Goal: Navigation & Orientation: Understand site structure

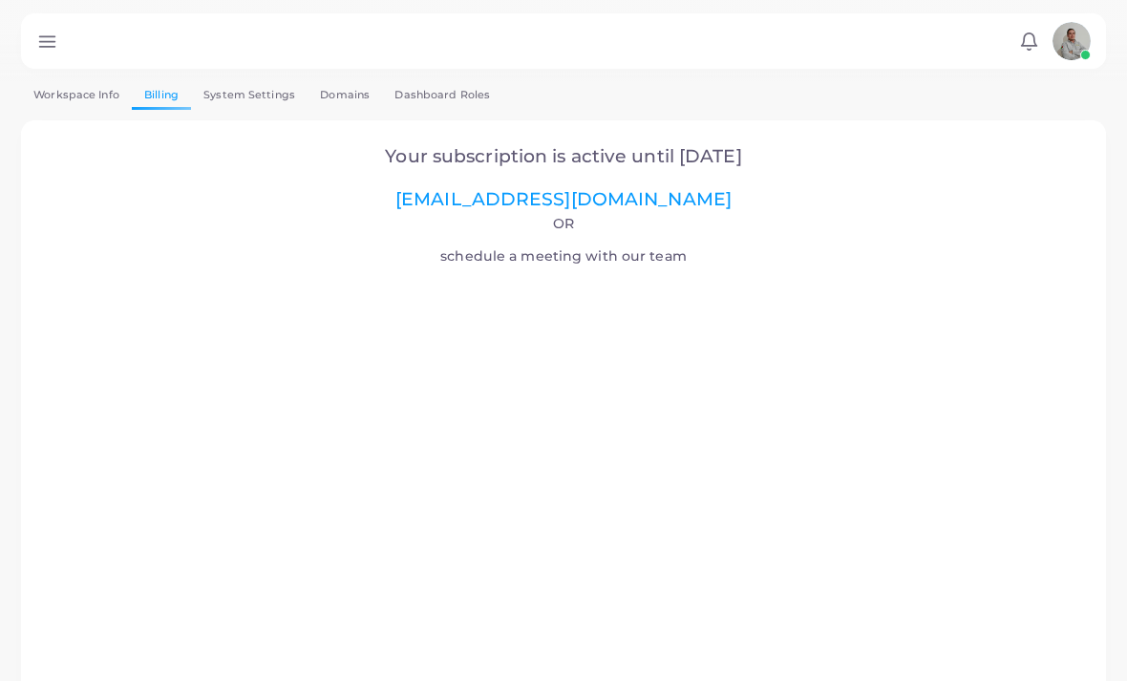
click at [61, 105] on link "Workspace Info" at bounding box center [76, 95] width 111 height 28
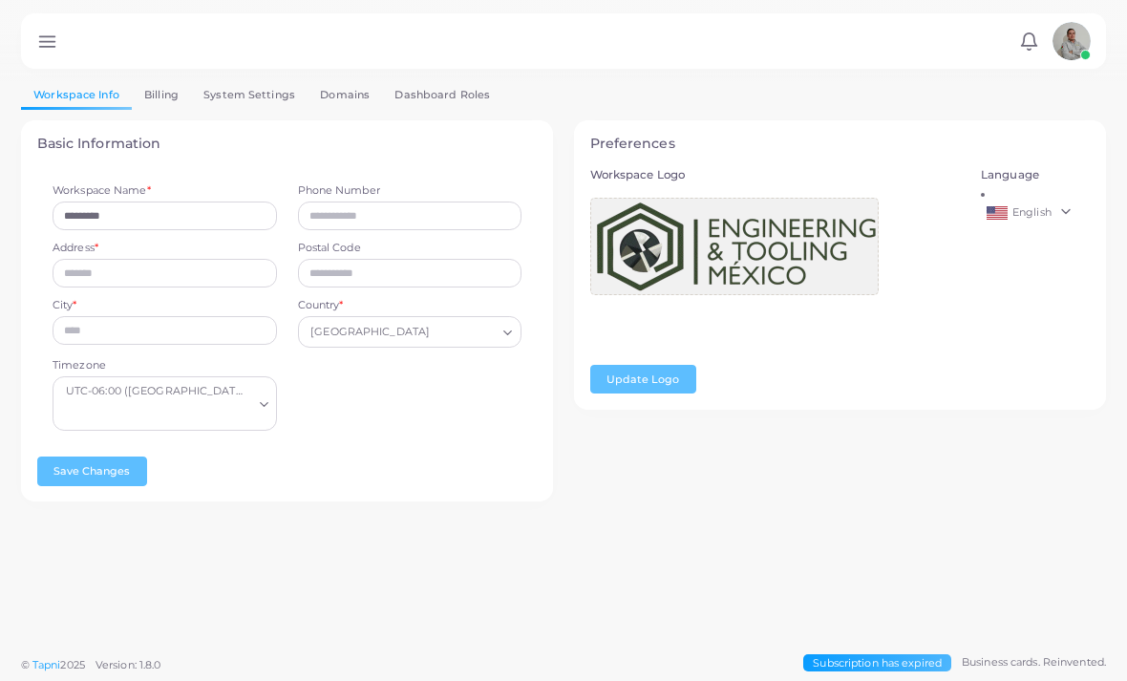
click at [61, 41] on link at bounding box center [47, 42] width 31 height 20
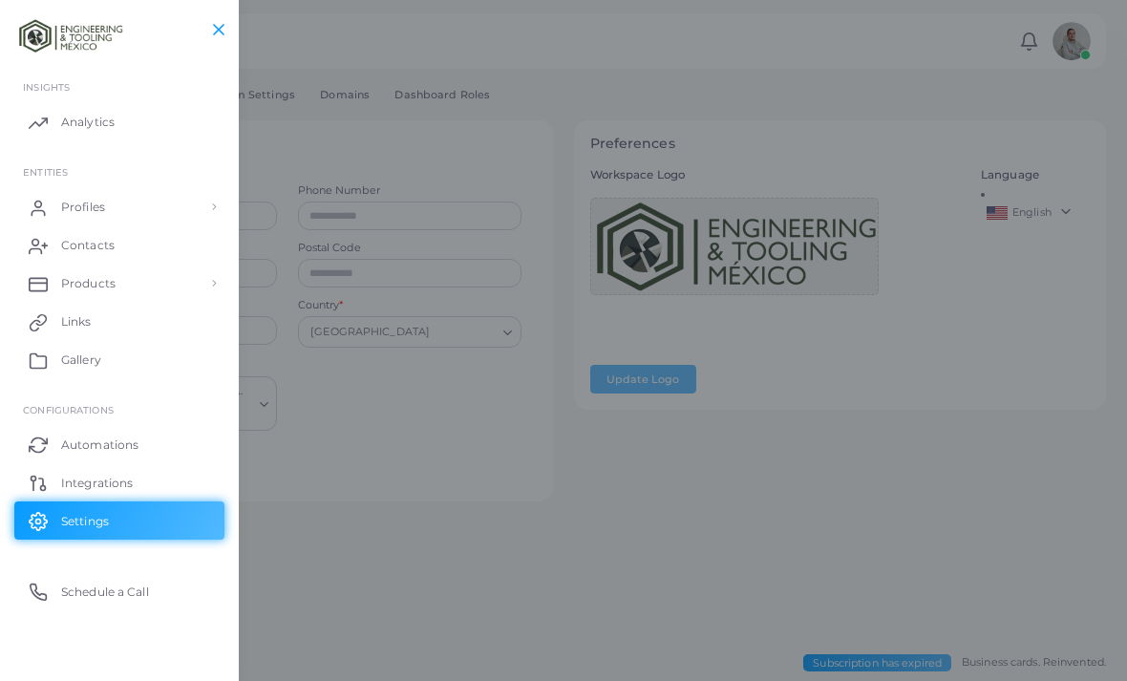
click at [96, 193] on link "Profiles" at bounding box center [119, 207] width 210 height 38
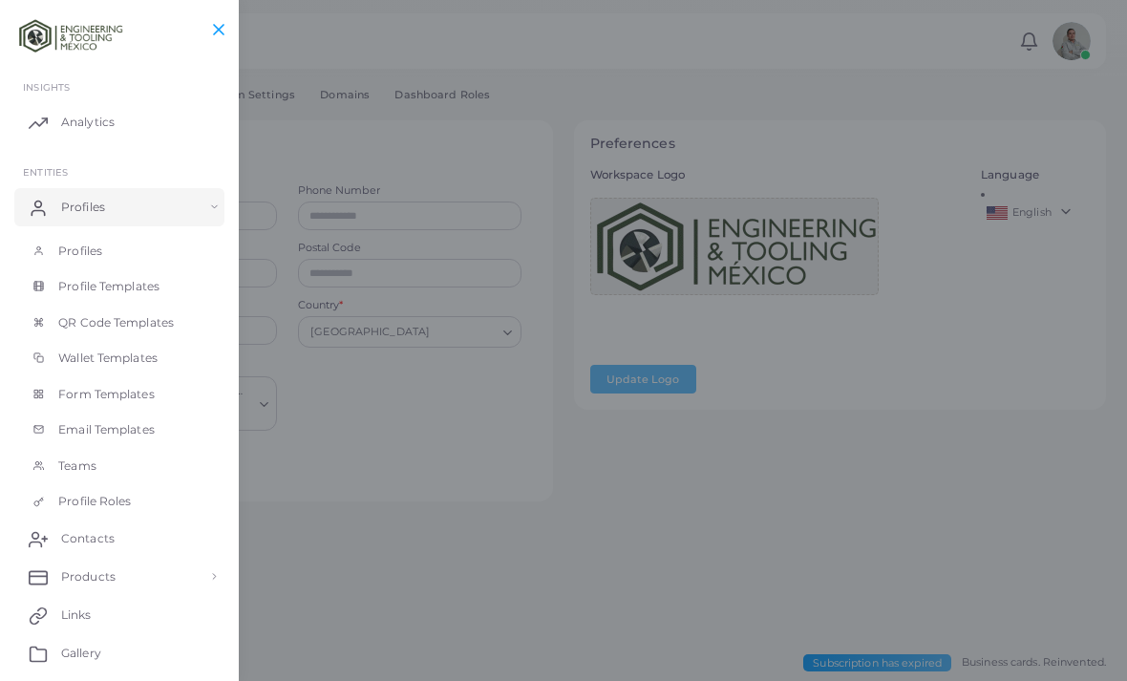
click at [51, 251] on link "Profiles" at bounding box center [119, 251] width 210 height 36
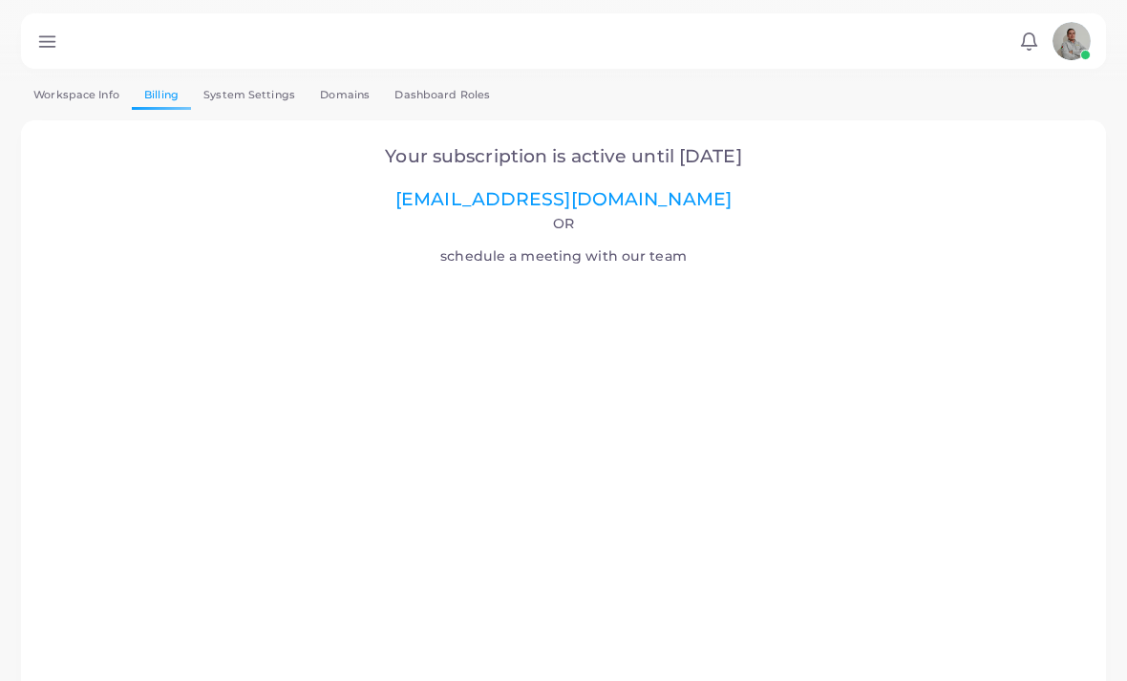
click at [53, 82] on link "Workspace Info" at bounding box center [76, 95] width 111 height 28
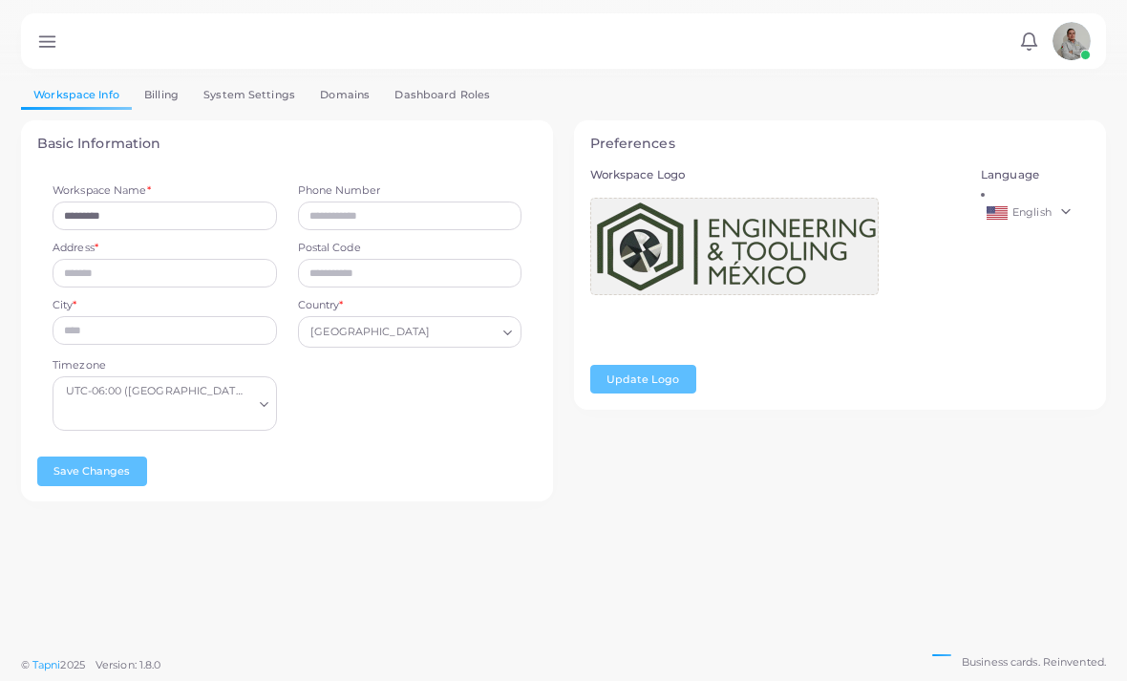
click at [44, 44] on icon at bounding box center [47, 42] width 20 height 20
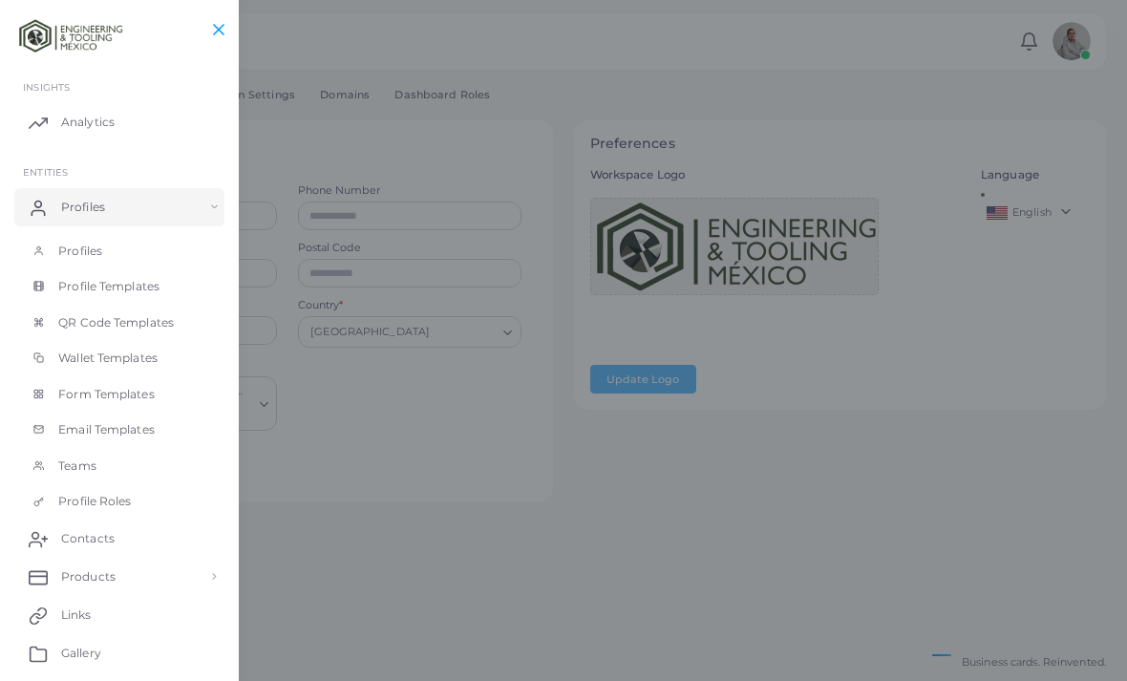
click at [80, 257] on link "Profiles" at bounding box center [119, 251] width 210 height 36
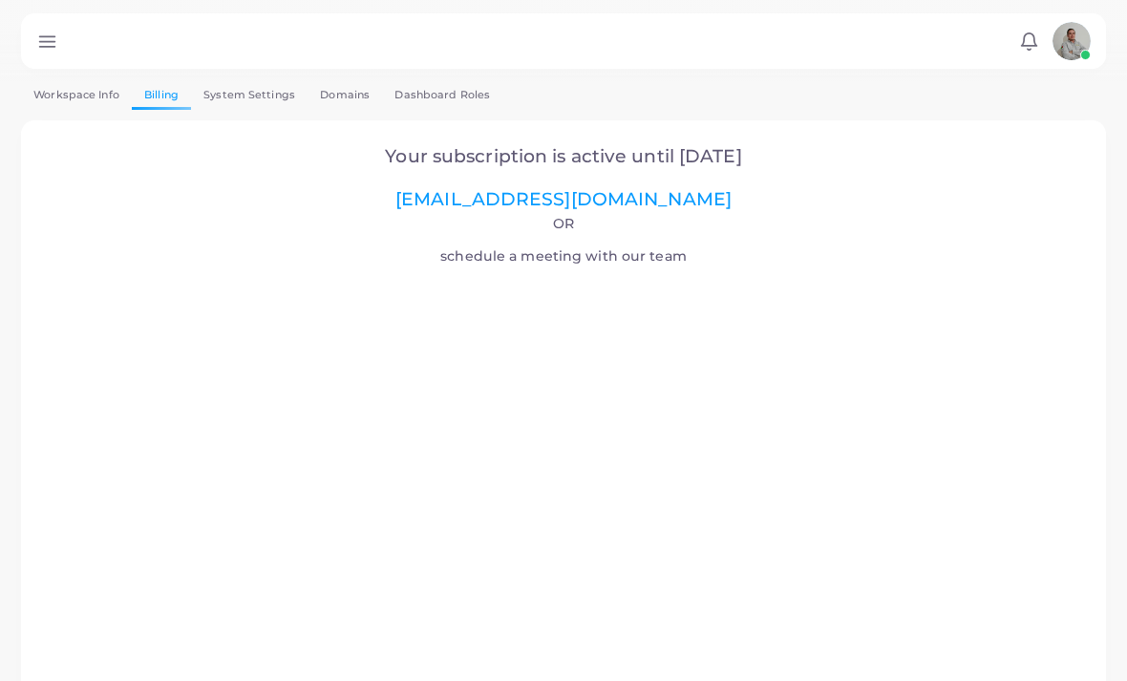
click at [1072, 51] on img at bounding box center [1071, 41] width 38 height 38
click at [1080, 41] on img at bounding box center [1071, 41] width 38 height 38
click at [40, 42] on icon at bounding box center [47, 42] width 20 height 20
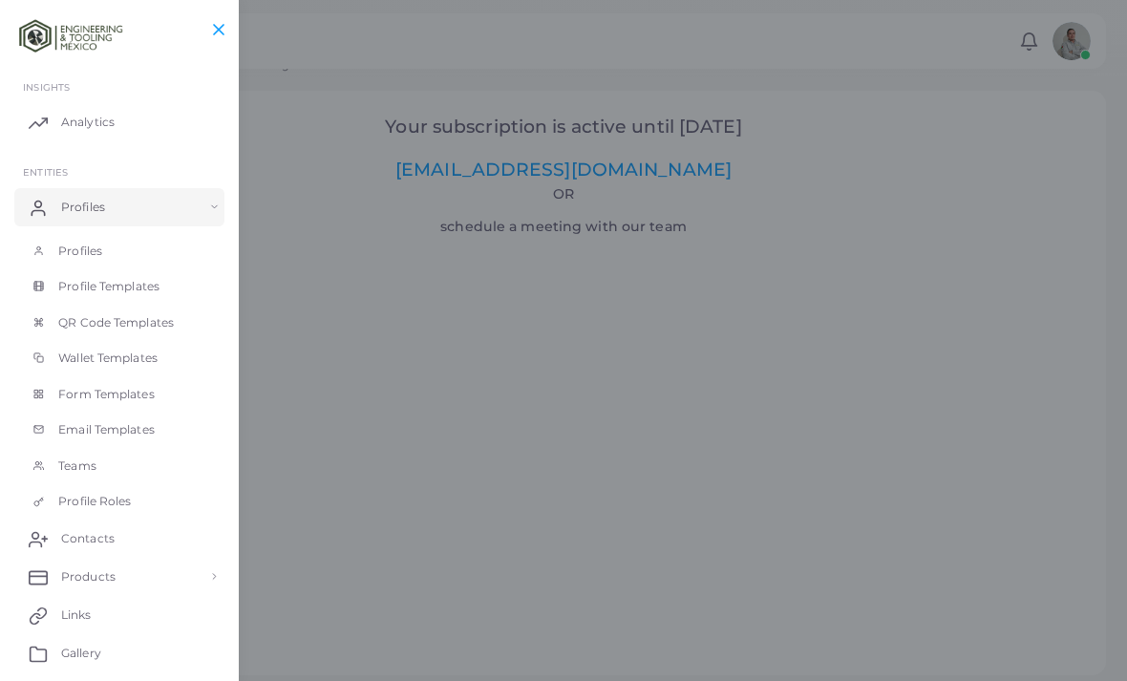
click at [62, 495] on link "Profile Roles" at bounding box center [119, 501] width 210 height 36
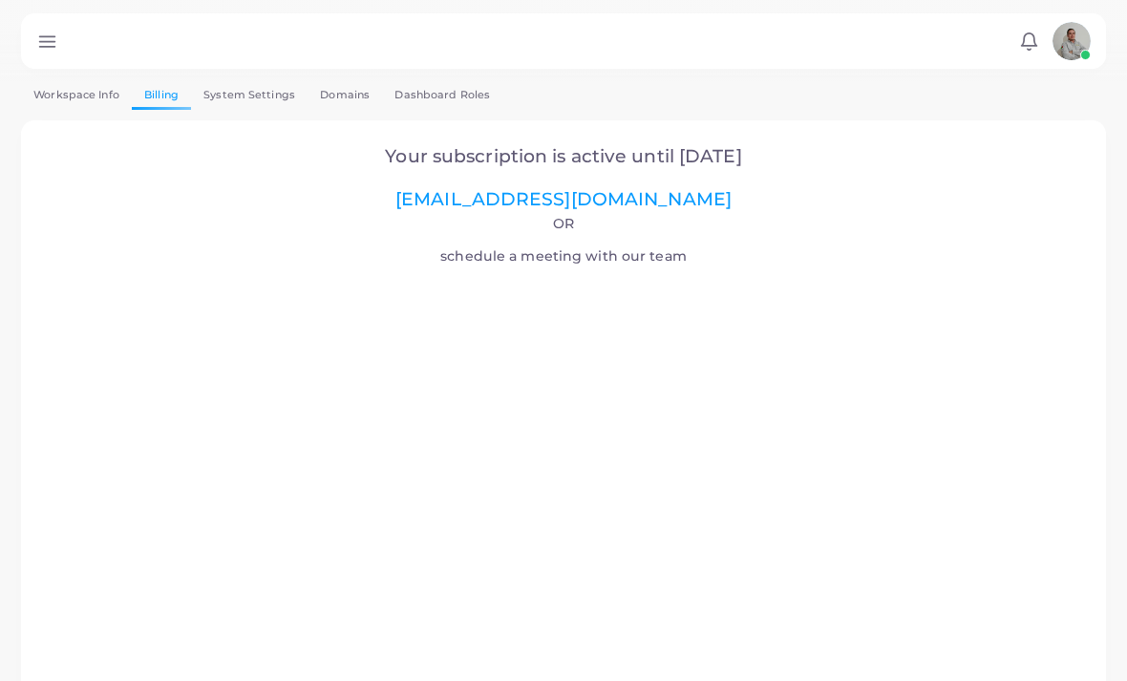
click at [230, 89] on link "System Settings" at bounding box center [249, 95] width 116 height 28
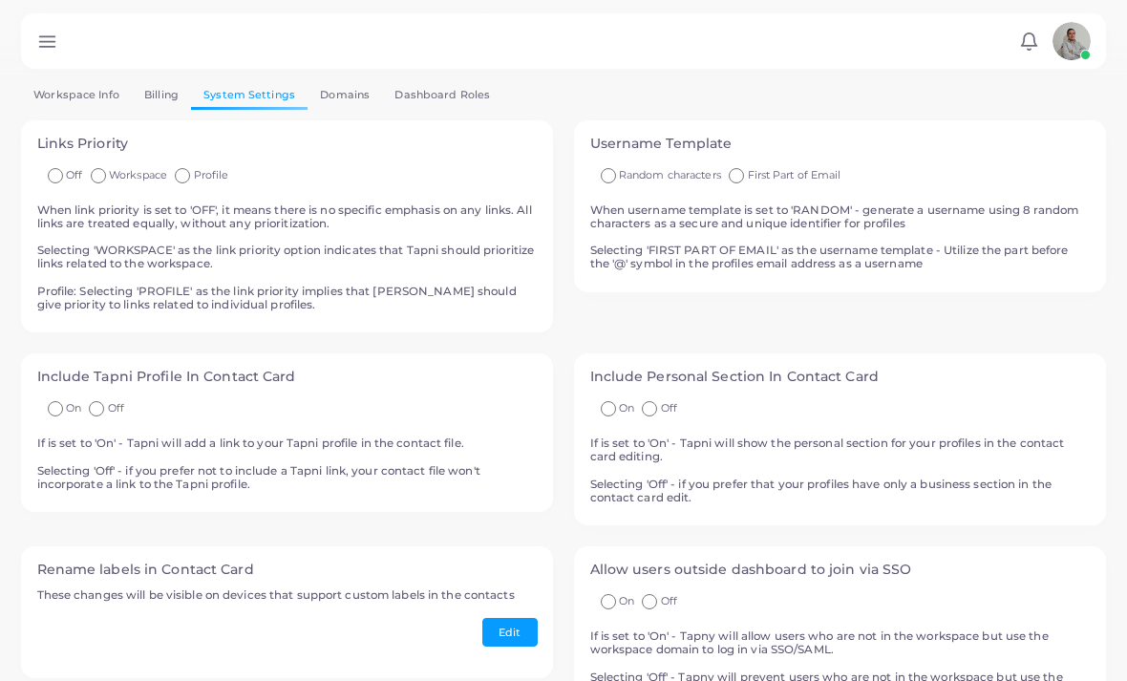
click at [343, 102] on link "Domains" at bounding box center [344, 95] width 74 height 28
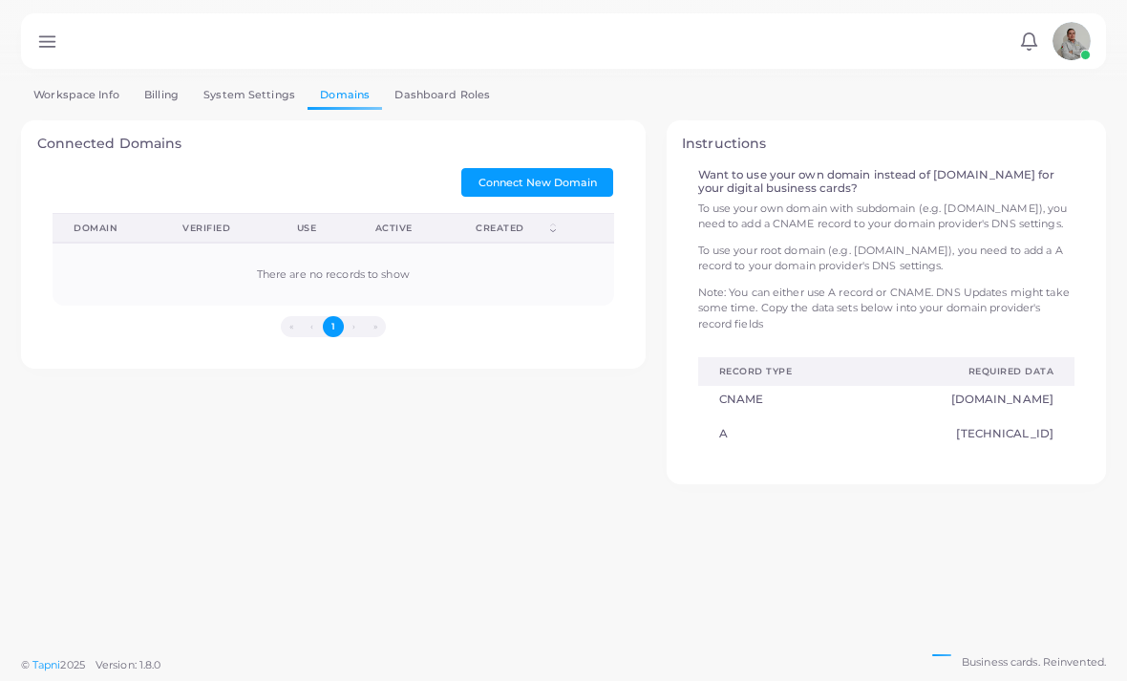
click at [427, 87] on link "Dashboard Roles" at bounding box center [442, 95] width 120 height 28
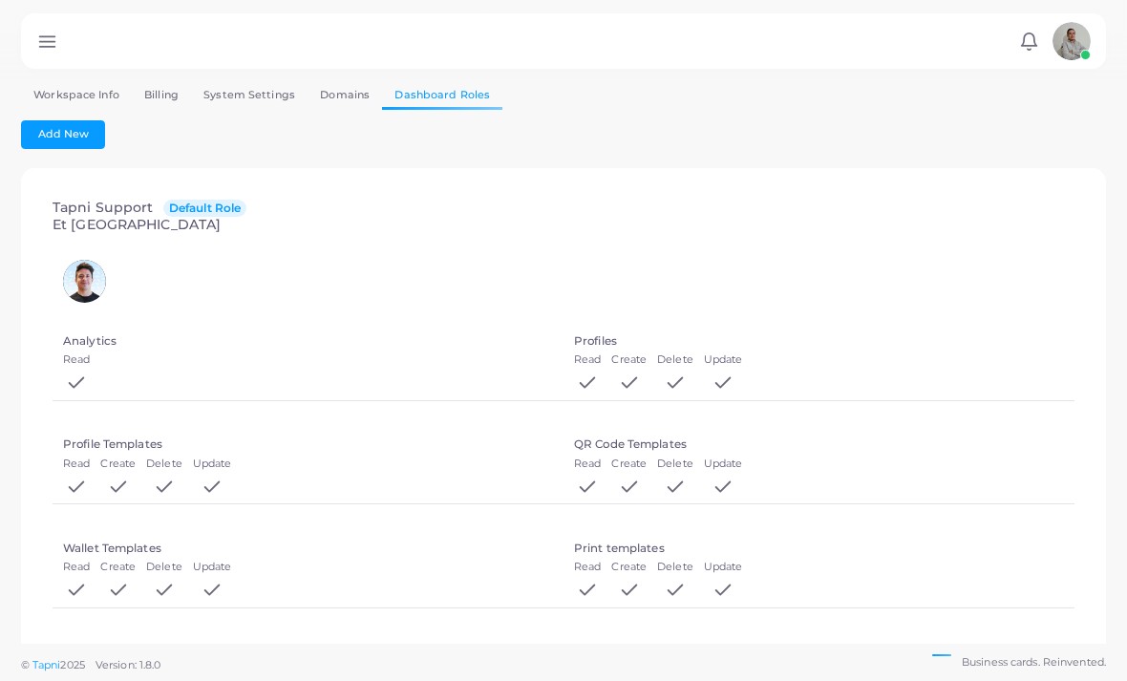
click at [64, 97] on link "Workspace Info" at bounding box center [76, 95] width 111 height 28
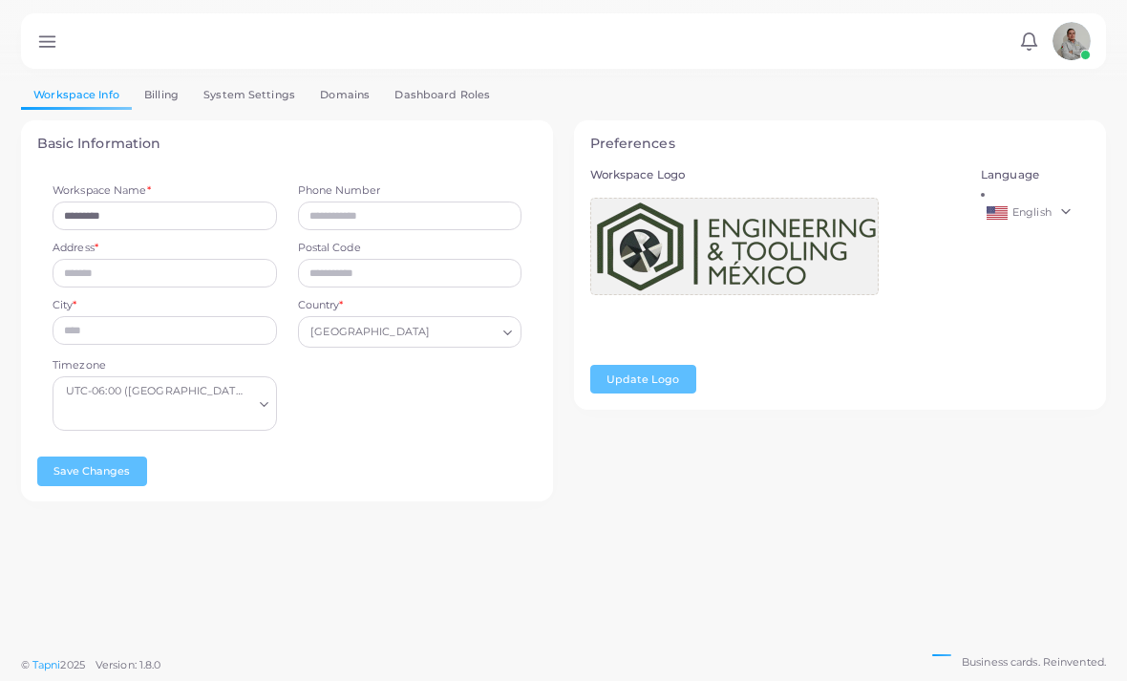
click at [162, 94] on link "Billing" at bounding box center [161, 95] width 59 height 28
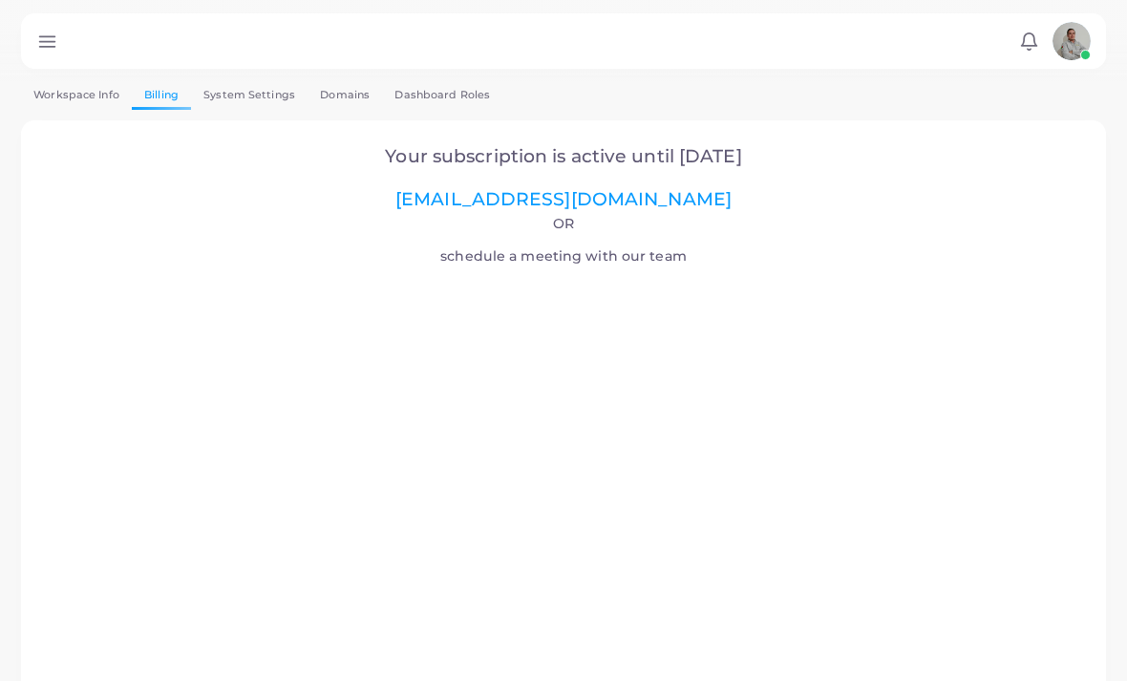
click at [223, 100] on link "System Settings" at bounding box center [249, 95] width 116 height 28
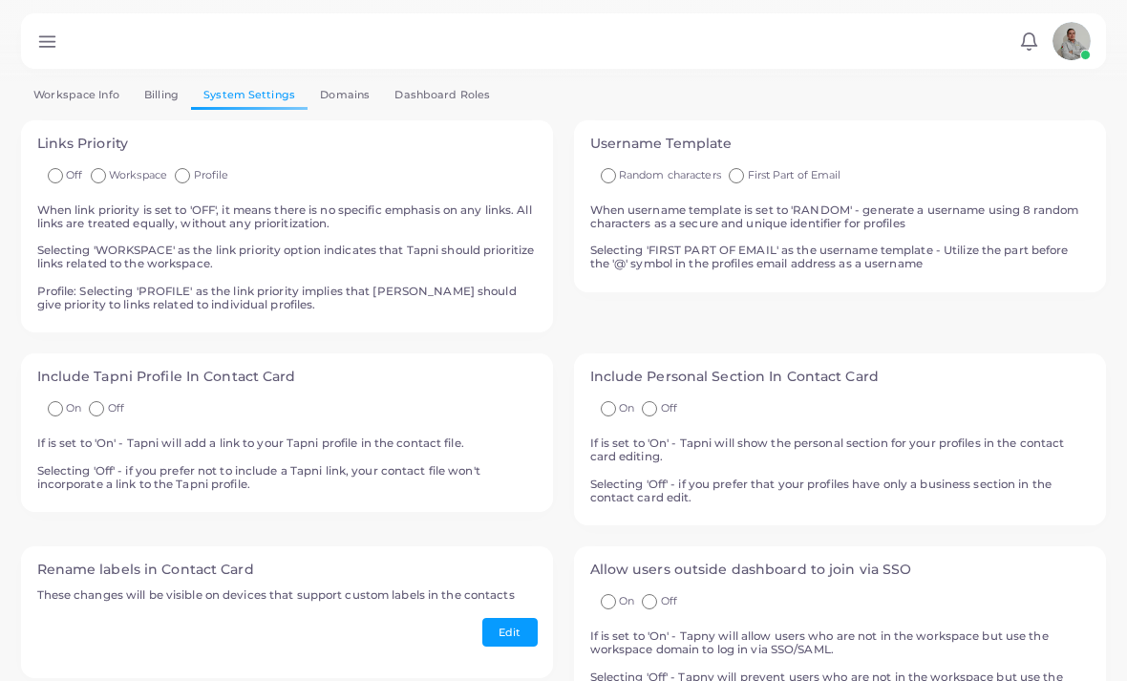
click at [435, 101] on link "Dashboard Roles" at bounding box center [442, 95] width 120 height 28
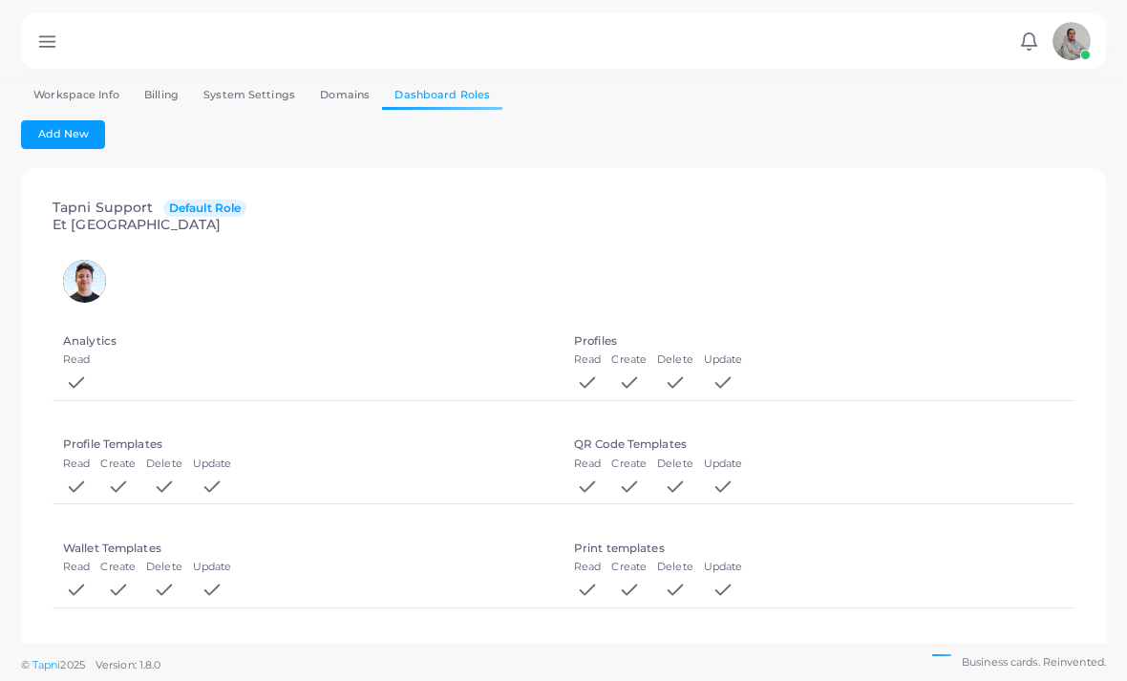
scroll to position [-1, 0]
click at [51, 40] on icon at bounding box center [47, 42] width 20 height 20
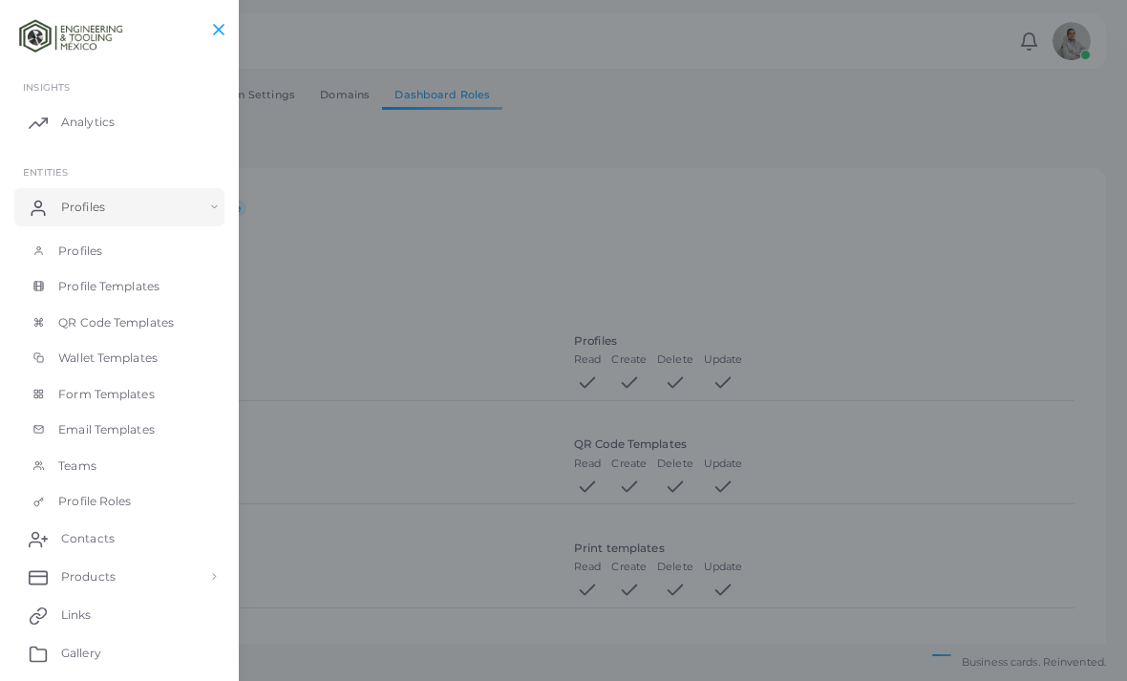
click at [90, 285] on span "Profile Templates" at bounding box center [108, 286] width 101 height 17
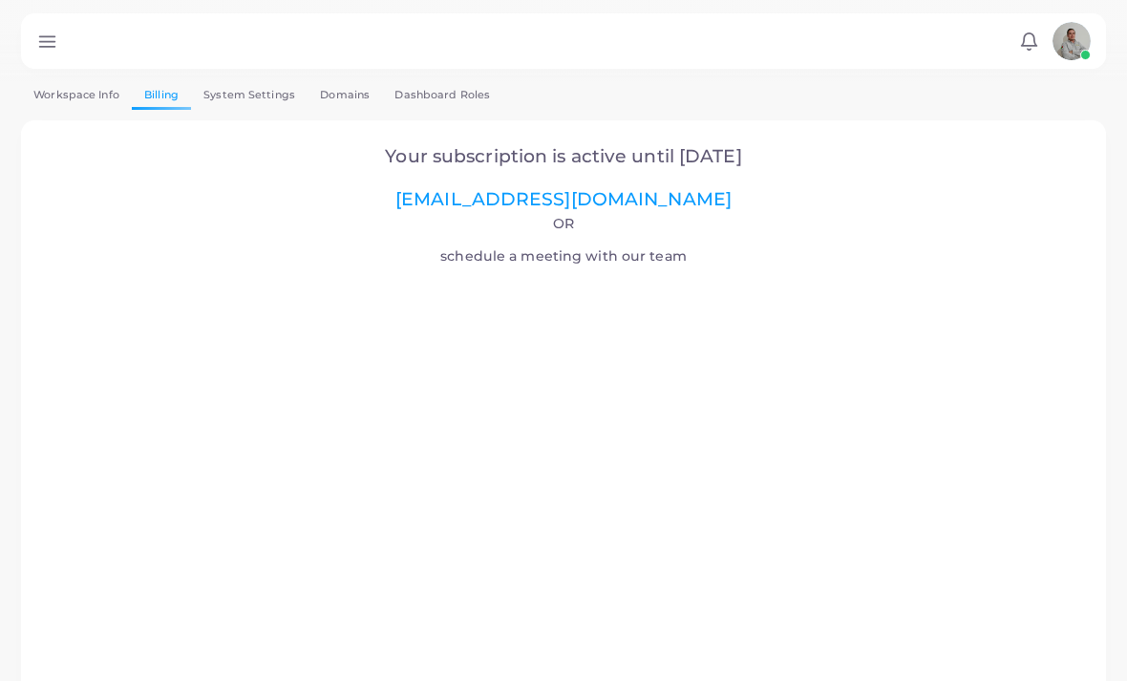
click at [1069, 54] on img at bounding box center [1071, 41] width 38 height 38
click at [1037, 180] on link "Logout" at bounding box center [1016, 175] width 156 height 30
click at [470, 93] on link "Dashboard Roles" at bounding box center [442, 95] width 120 height 28
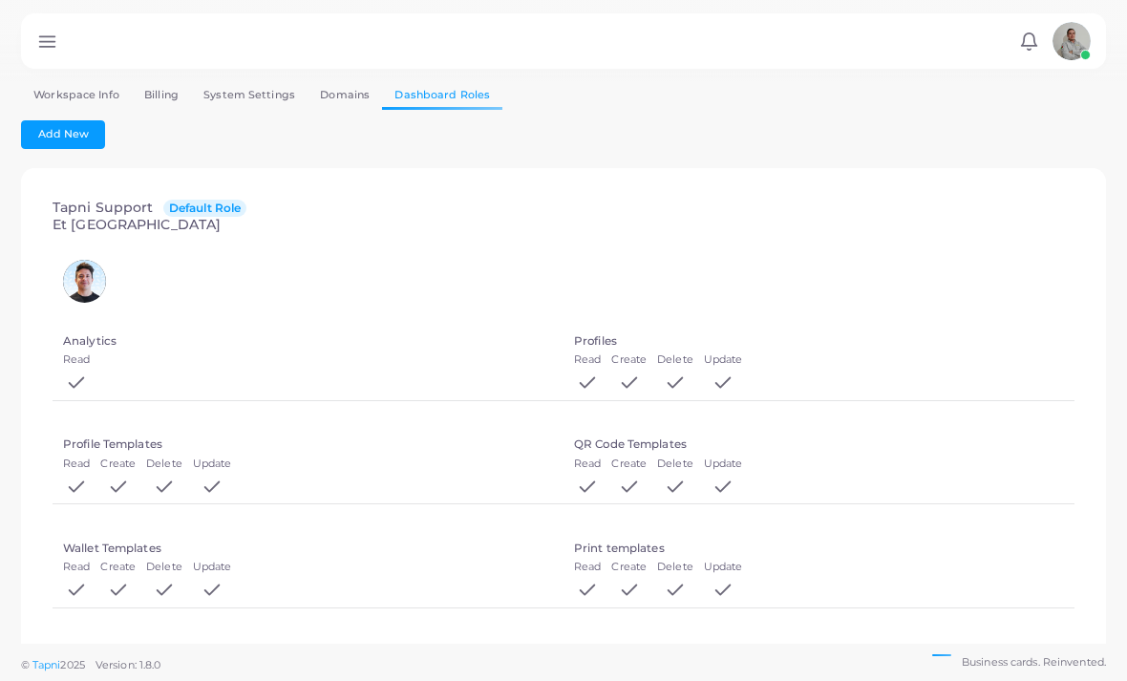
scroll to position [-6, 0]
click at [332, 89] on link "Domains" at bounding box center [344, 95] width 74 height 28
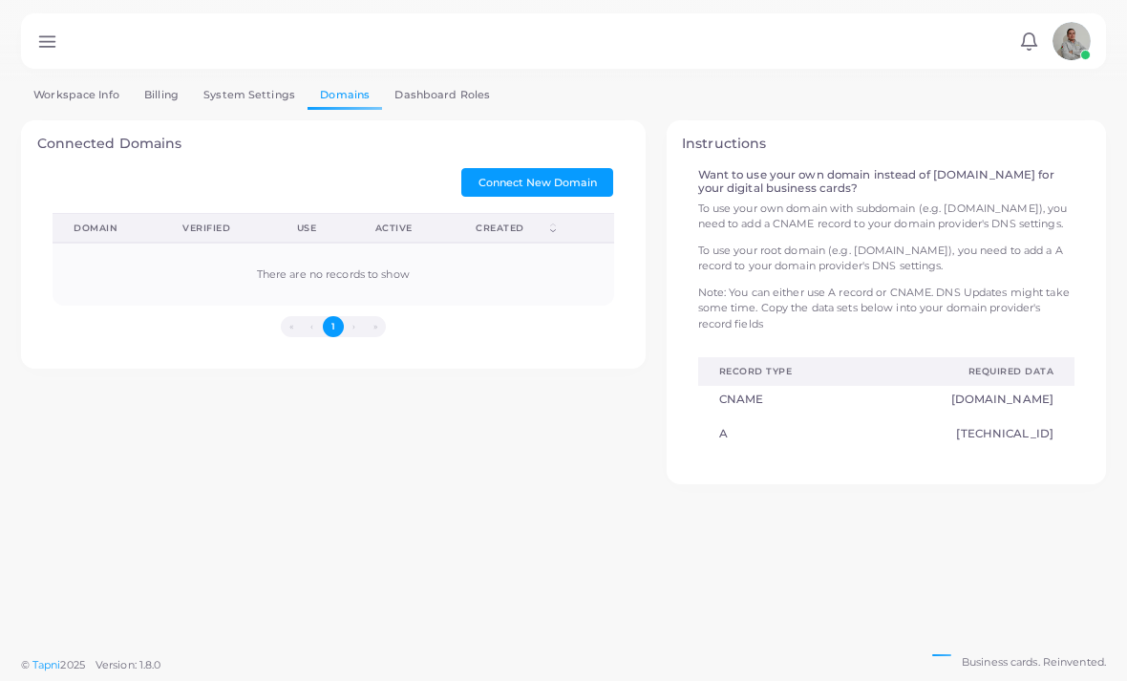
click at [235, 94] on link "System Settings" at bounding box center [249, 95] width 116 height 28
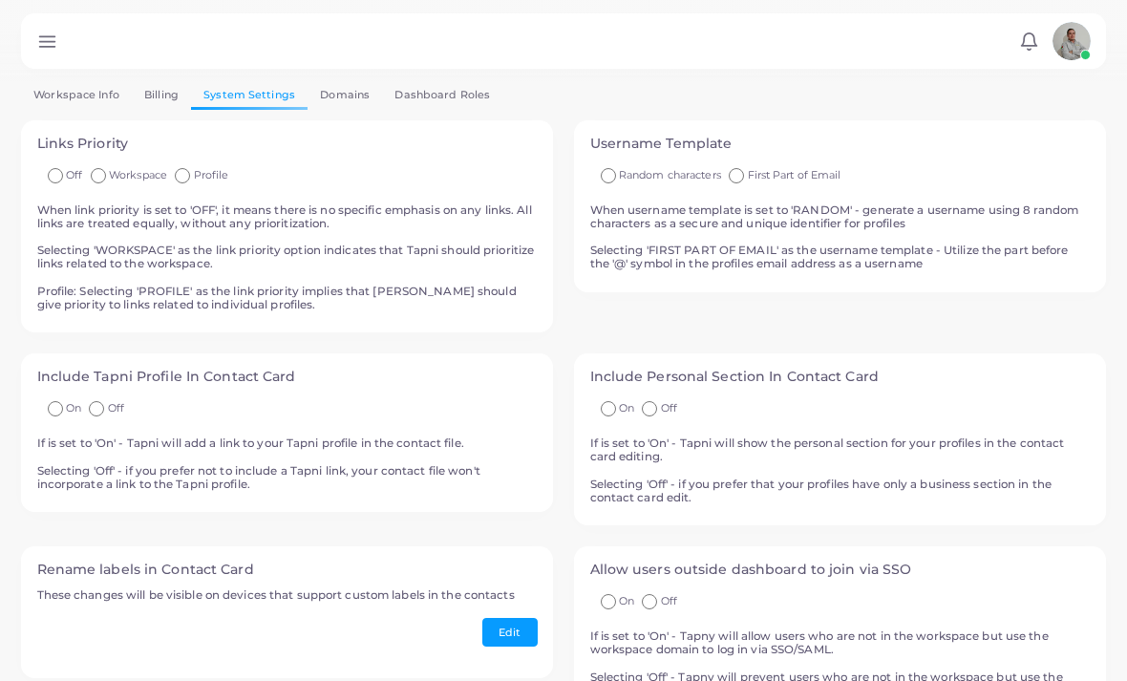
click at [158, 100] on link "Billing" at bounding box center [161, 95] width 59 height 28
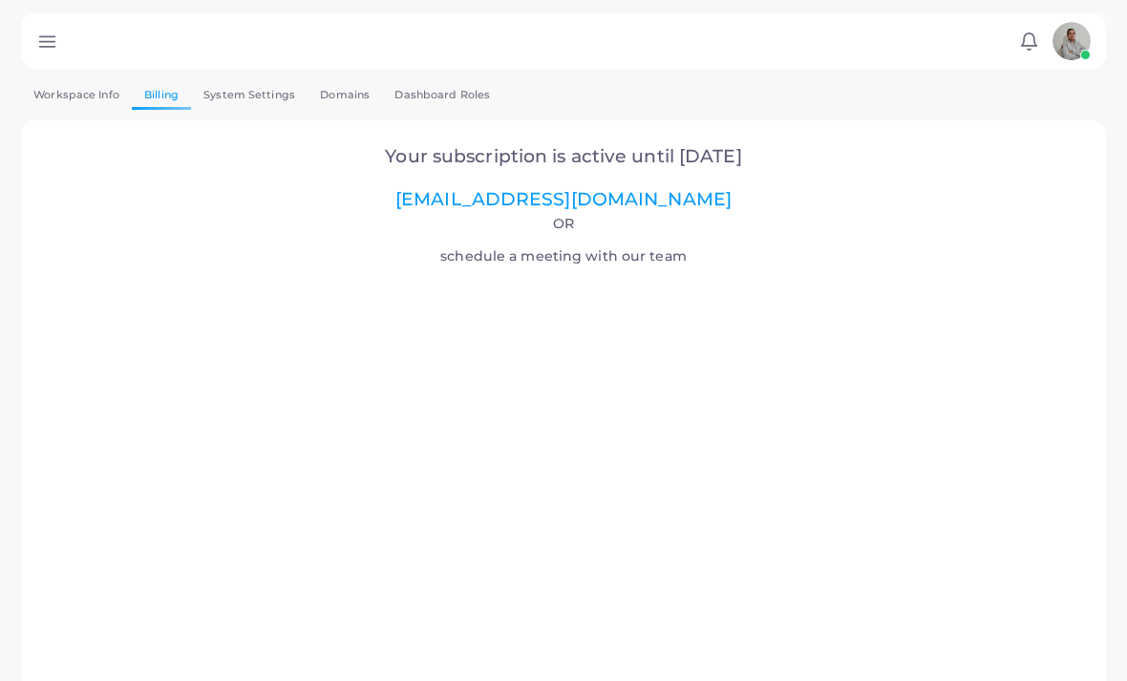
click at [38, 87] on link "Workspace Info" at bounding box center [76, 95] width 111 height 28
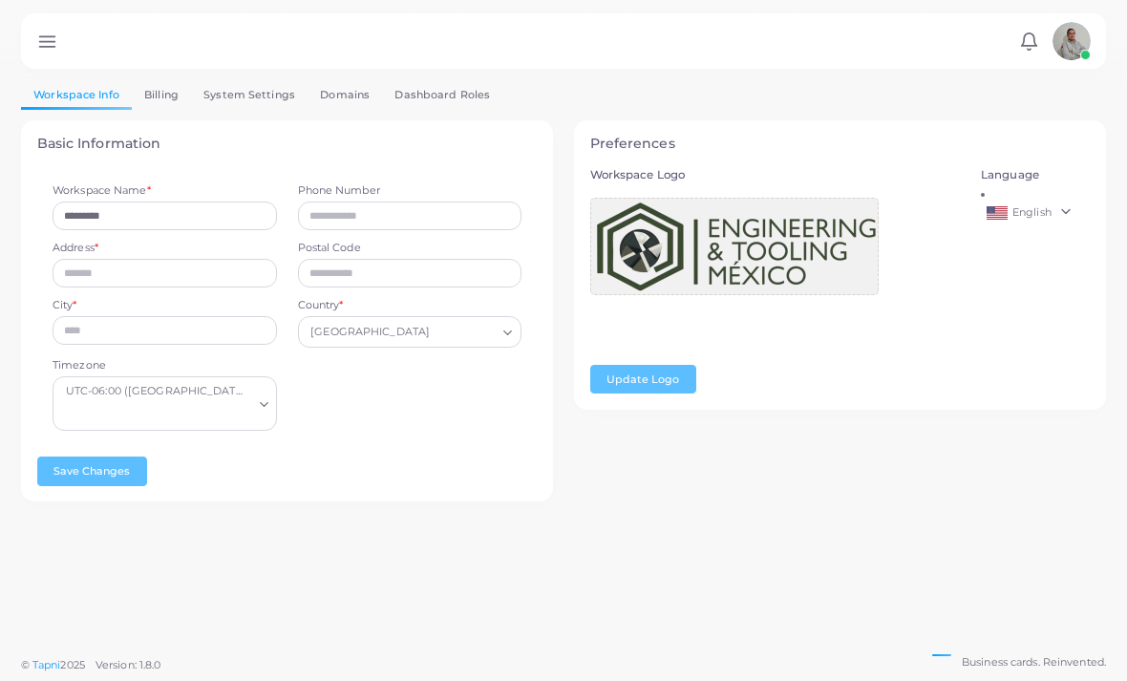
click at [51, 44] on icon at bounding box center [47, 42] width 20 height 20
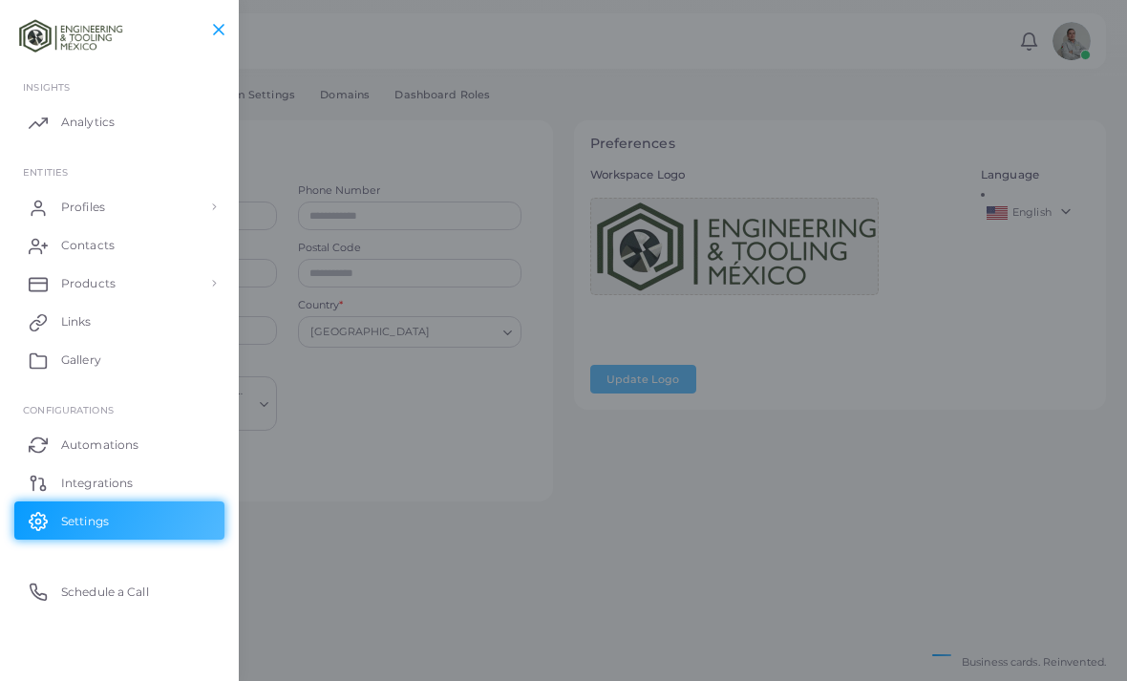
click at [82, 204] on span "Profiles" at bounding box center [83, 207] width 44 height 17
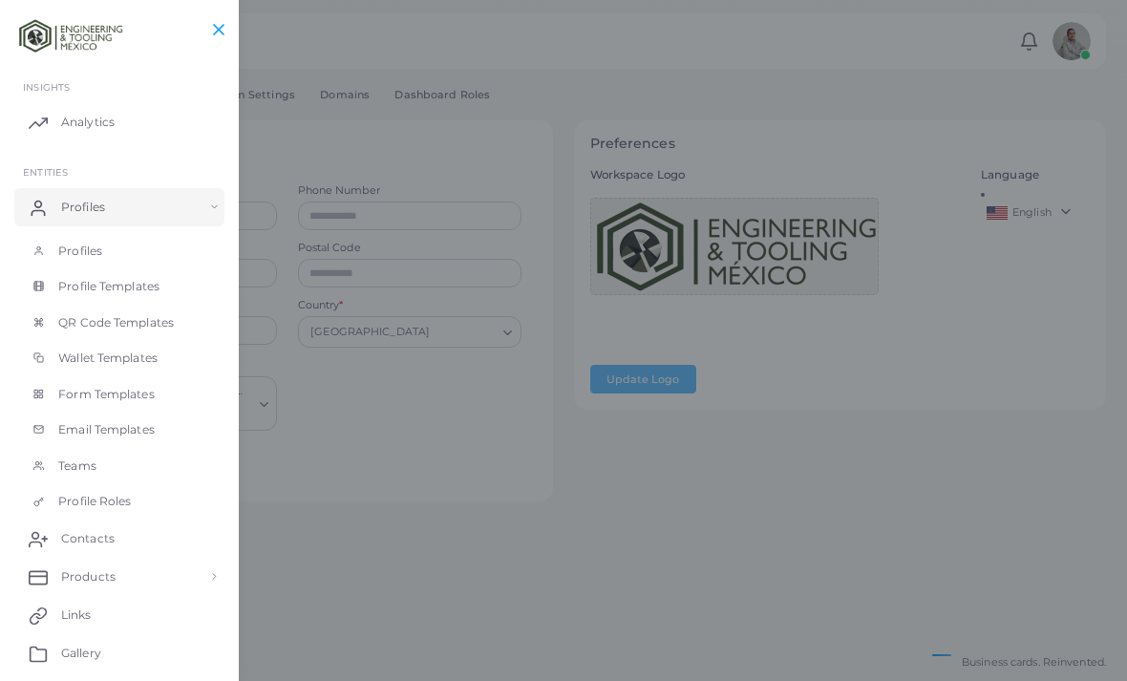
click at [77, 248] on span "Profiles" at bounding box center [80, 250] width 44 height 17
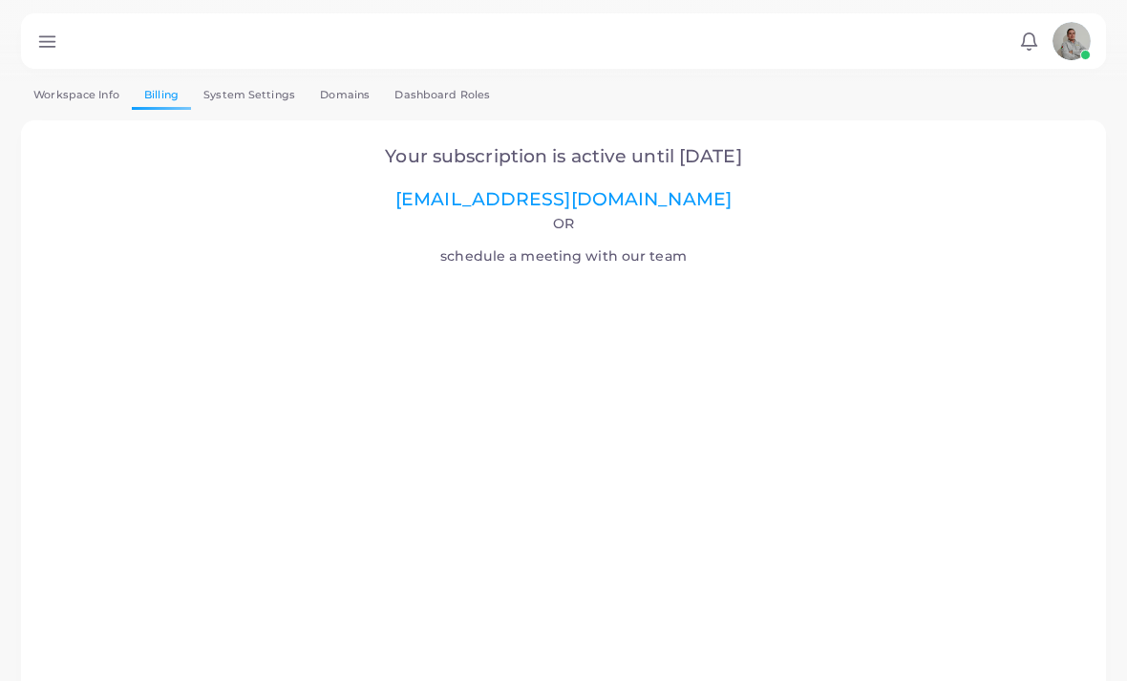
click at [238, 108] on link "System Settings" at bounding box center [249, 95] width 116 height 28
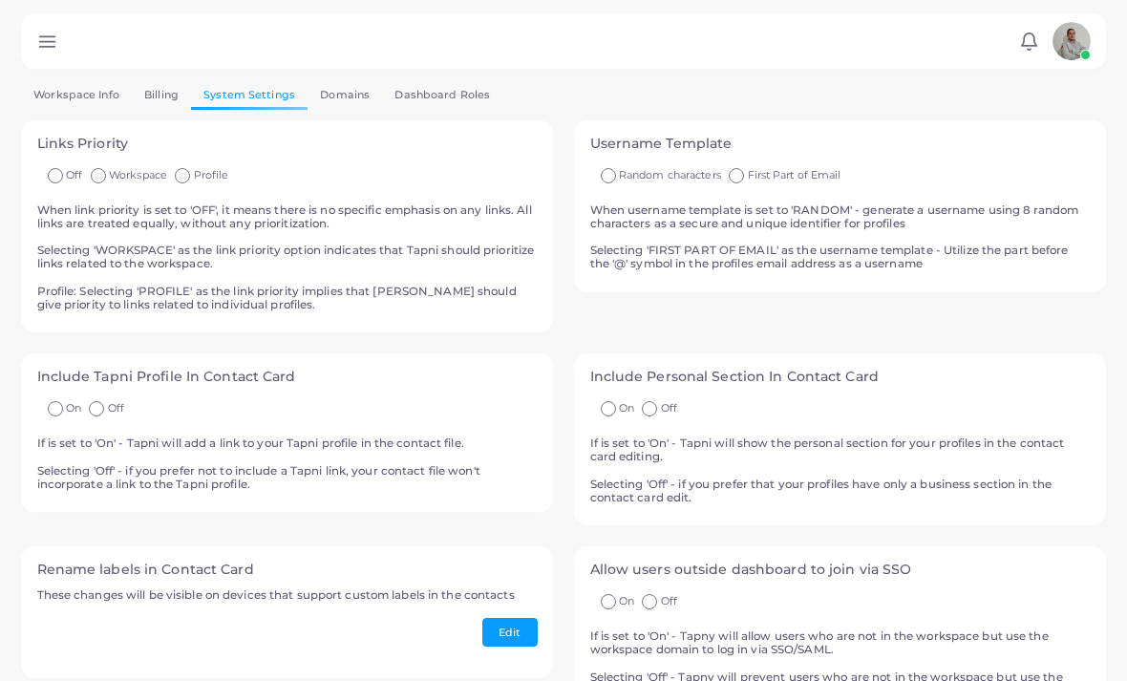
click at [48, 44] on icon at bounding box center [47, 42] width 20 height 20
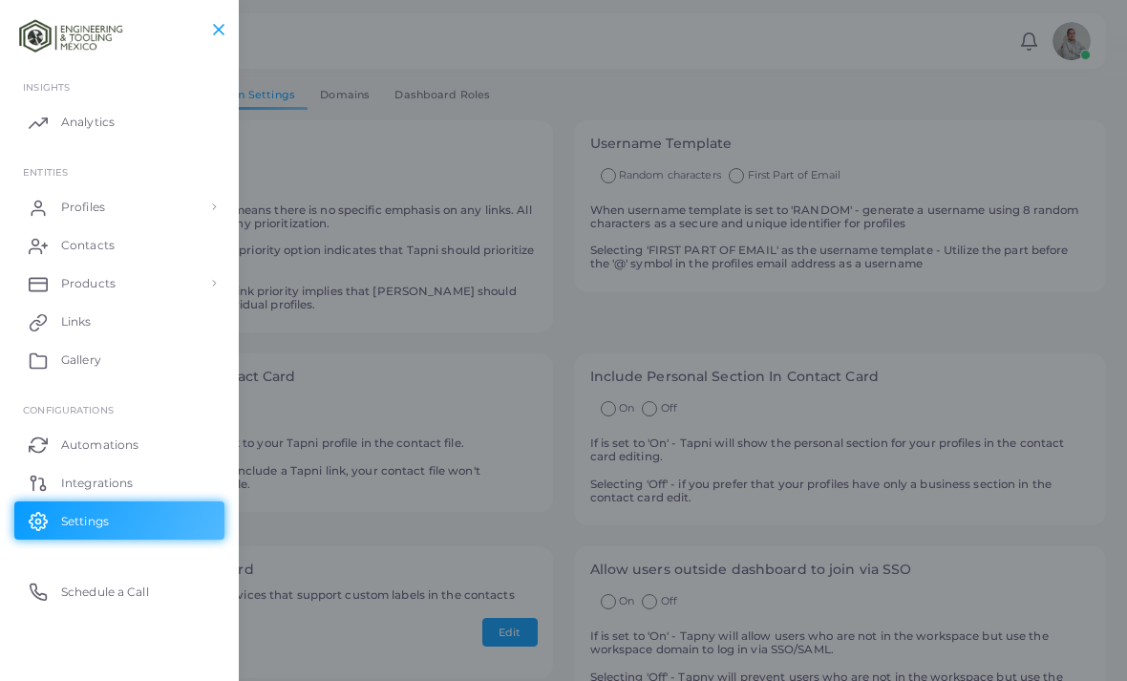
click at [74, 276] on span "Products" at bounding box center [88, 283] width 54 height 17
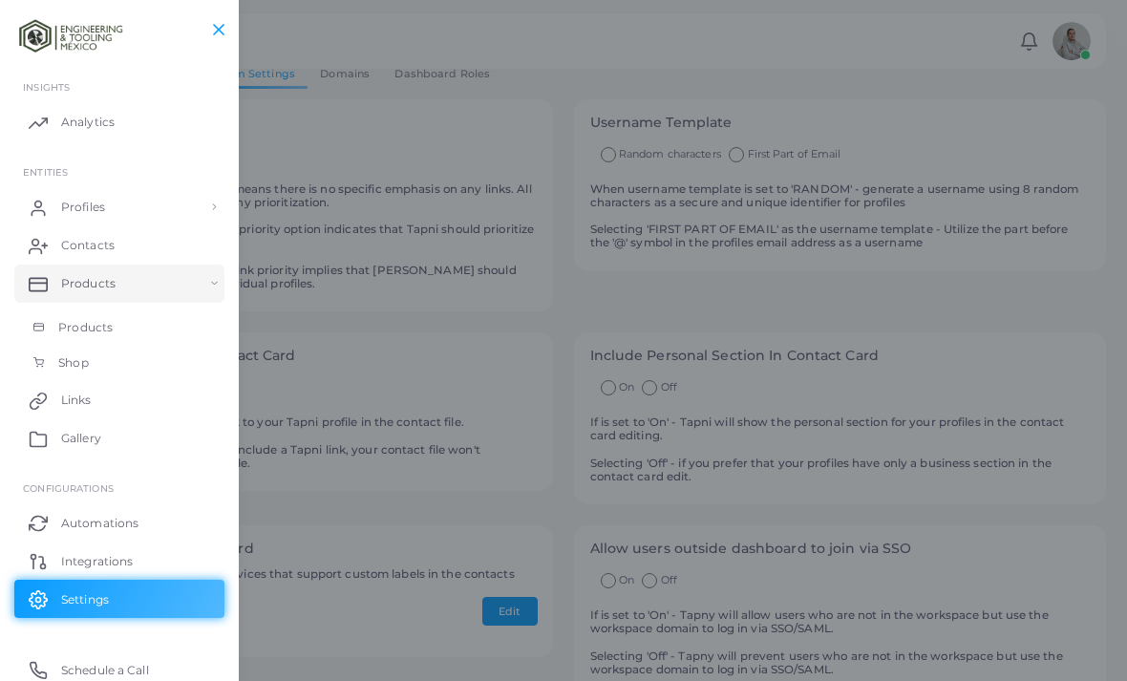
scroll to position [23, 0]
click at [63, 394] on link "Links" at bounding box center [119, 400] width 210 height 38
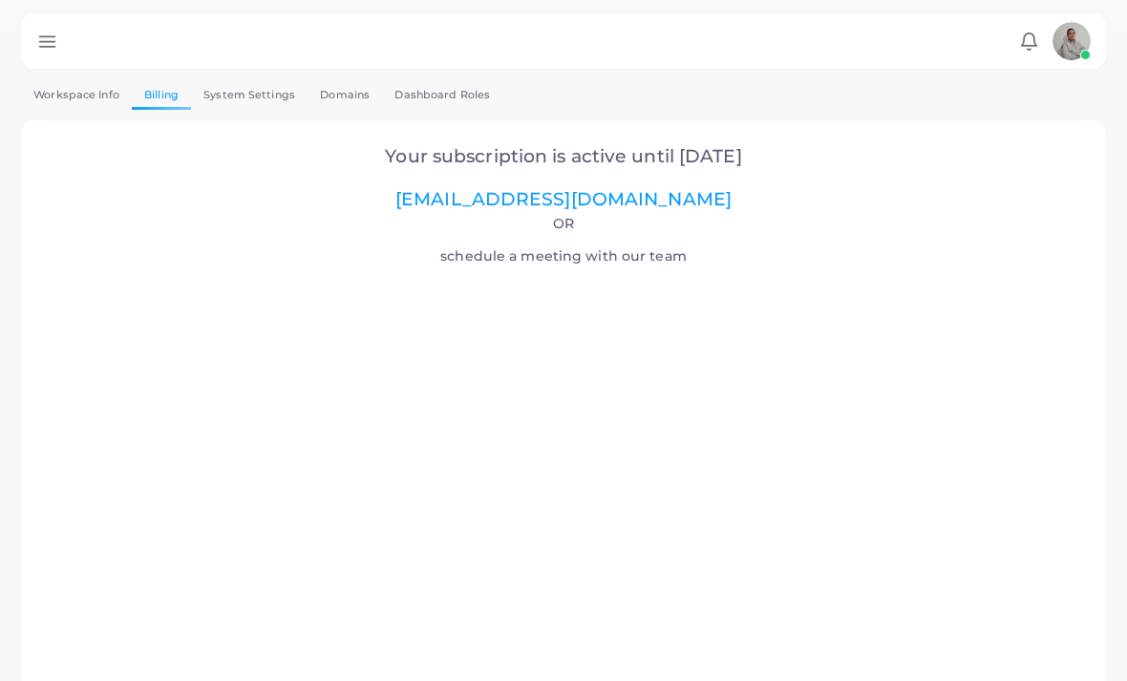
click at [54, 49] on icon at bounding box center [47, 42] width 20 height 20
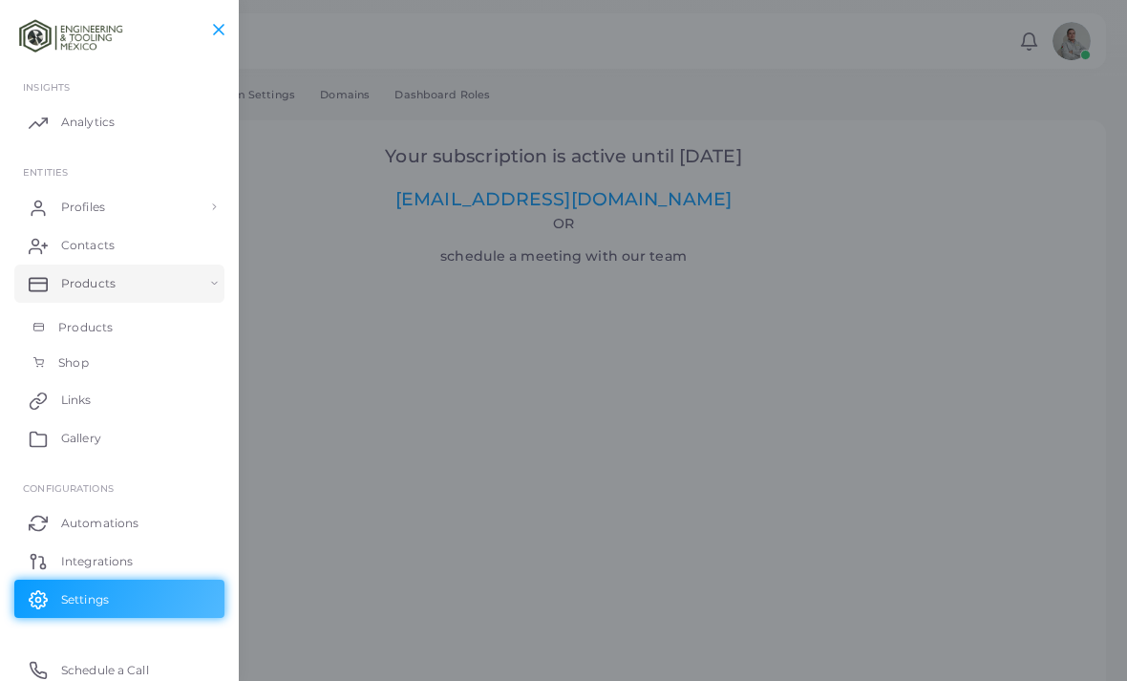
click at [59, 264] on link "Products" at bounding box center [119, 283] width 210 height 38
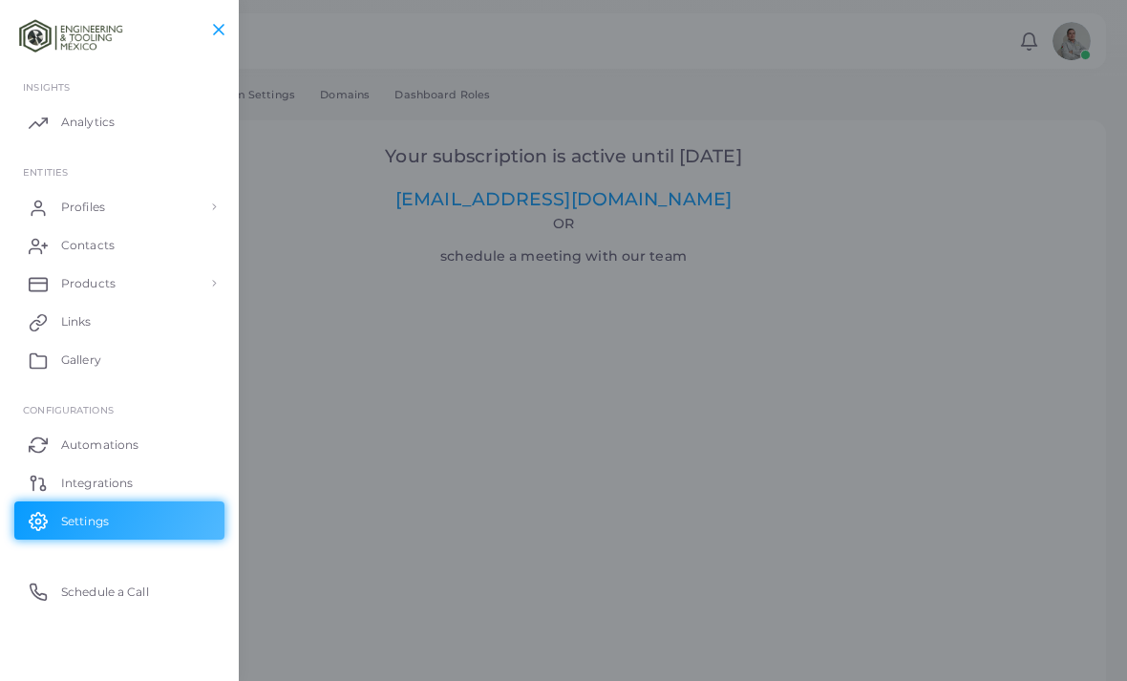
click at [80, 123] on span "Analytics" at bounding box center [87, 122] width 53 height 17
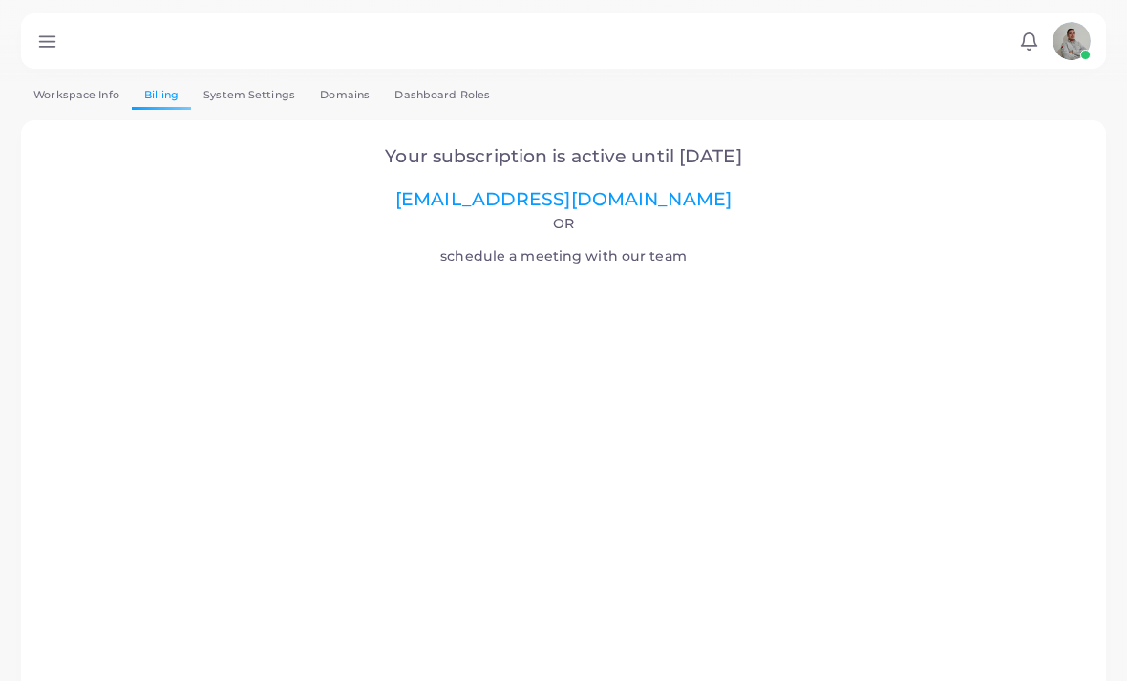
click at [237, 95] on link "System Settings" at bounding box center [249, 95] width 116 height 28
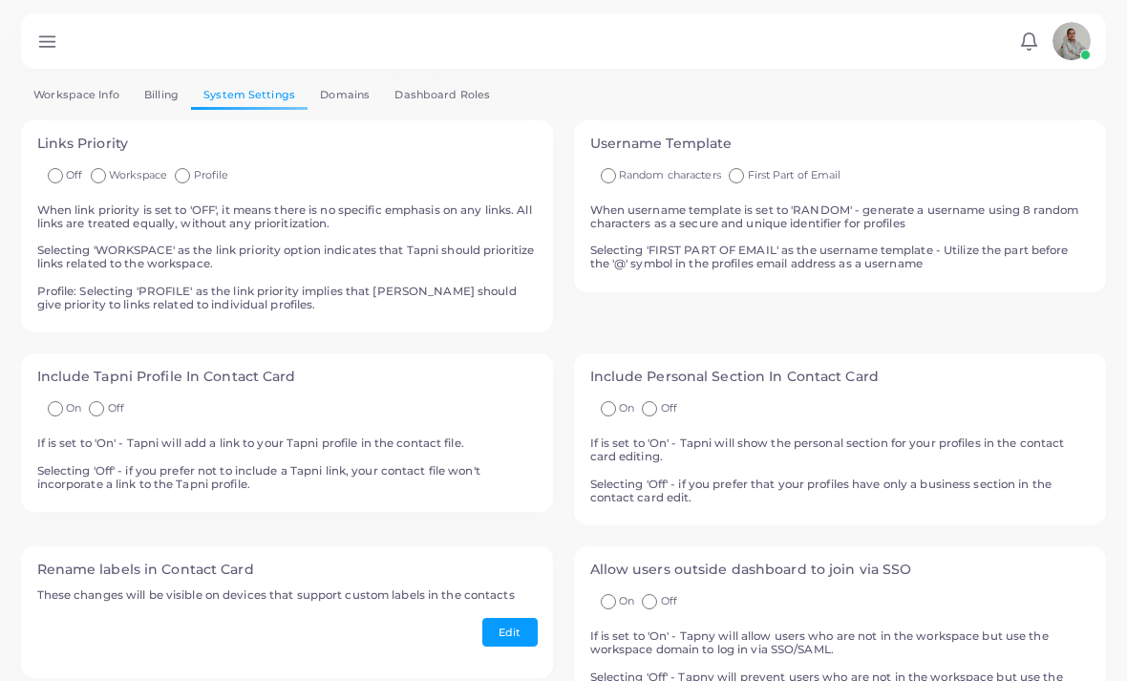
click at [341, 90] on link "Domains" at bounding box center [344, 95] width 74 height 28
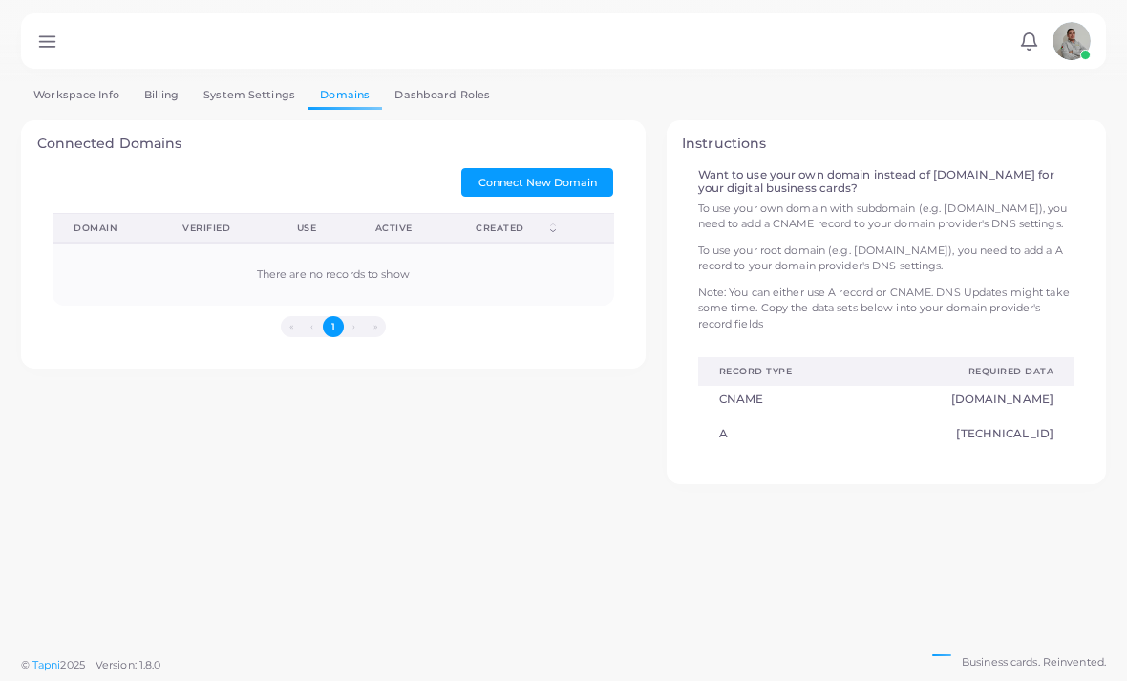
click at [426, 94] on link "Dashboard Roles" at bounding box center [442, 95] width 120 height 28
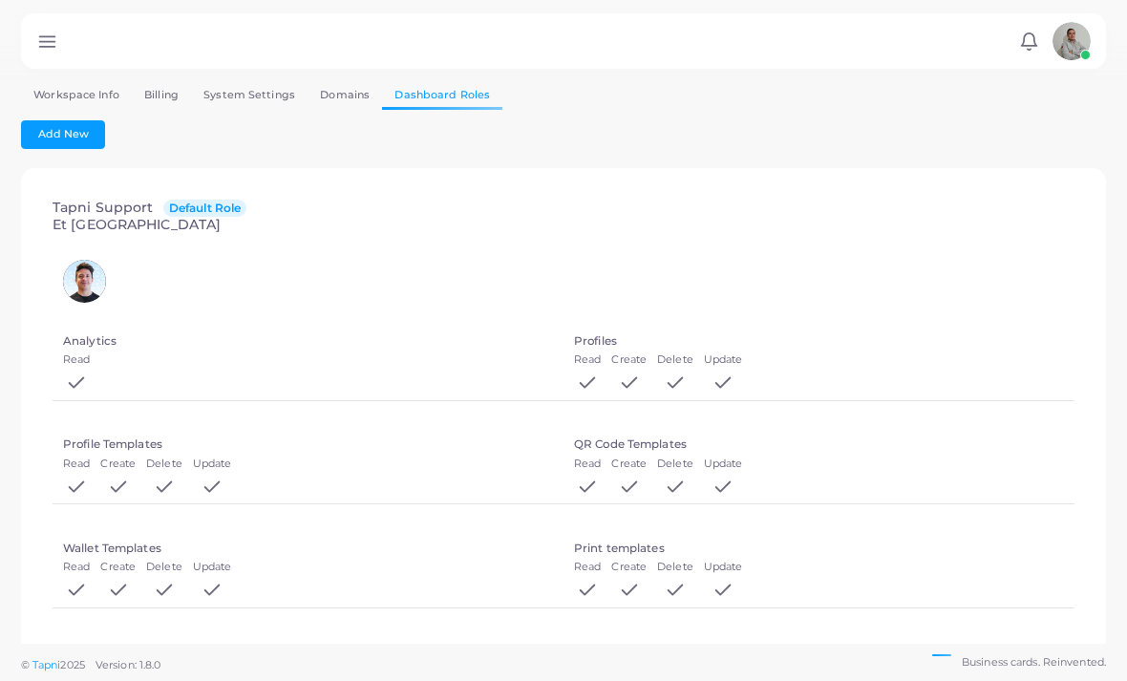
click at [59, 90] on link "Workspace Info" at bounding box center [76, 95] width 111 height 28
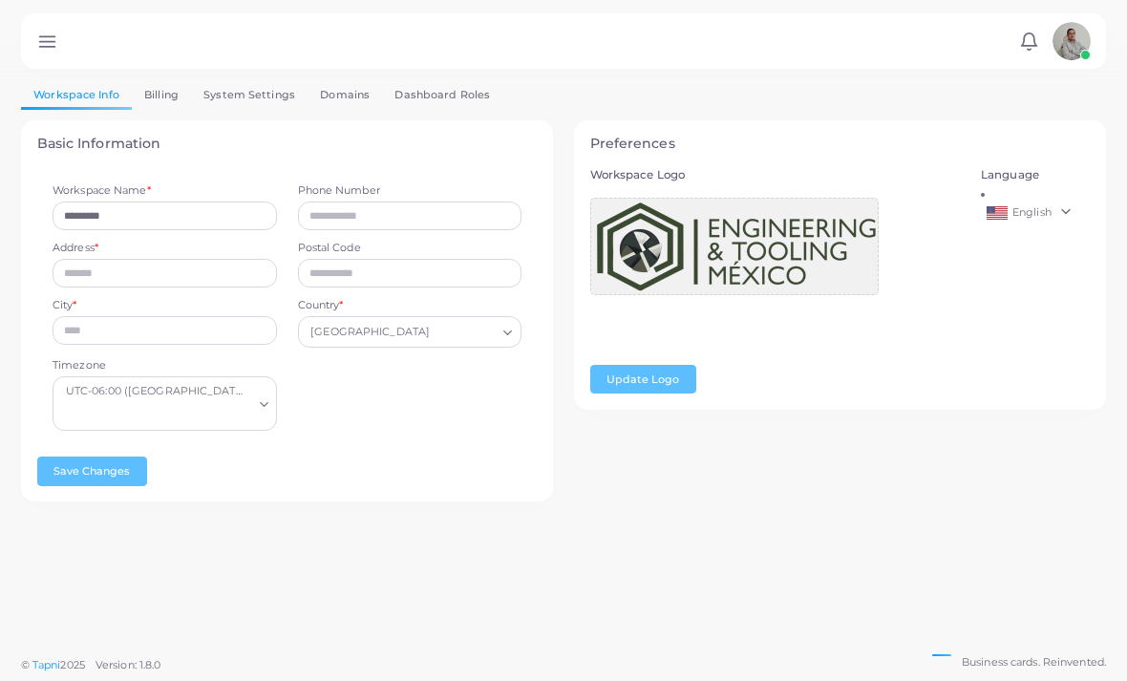
click at [56, 44] on icon at bounding box center [47, 42] width 20 height 20
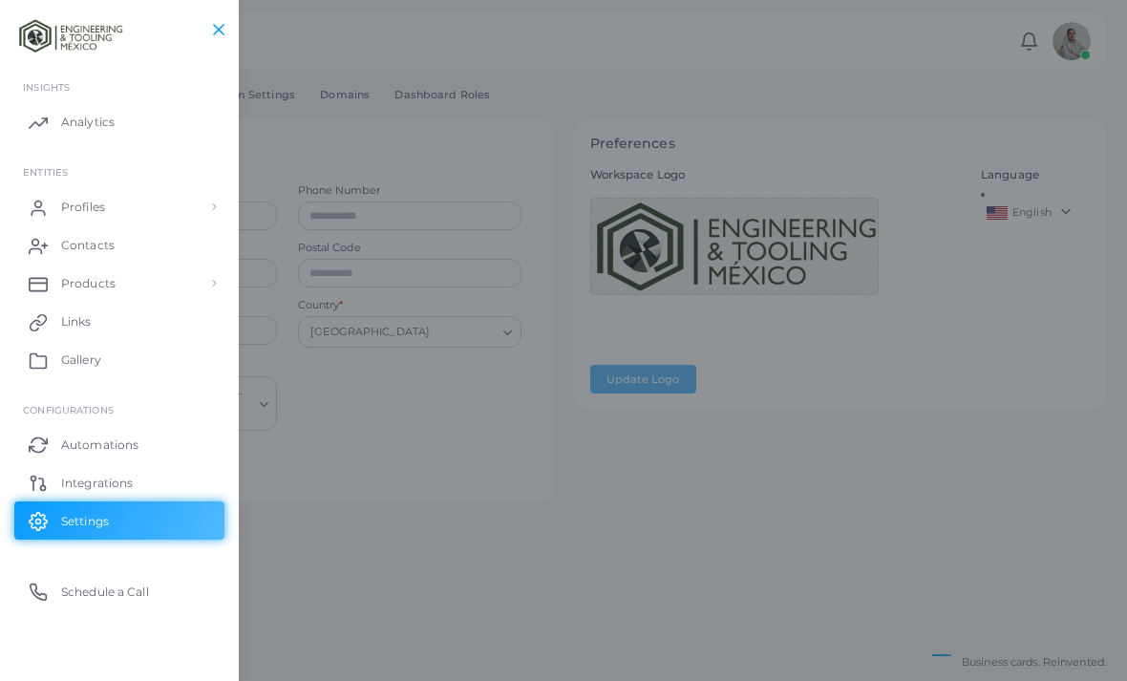
click at [78, 204] on span "Profiles" at bounding box center [83, 207] width 44 height 17
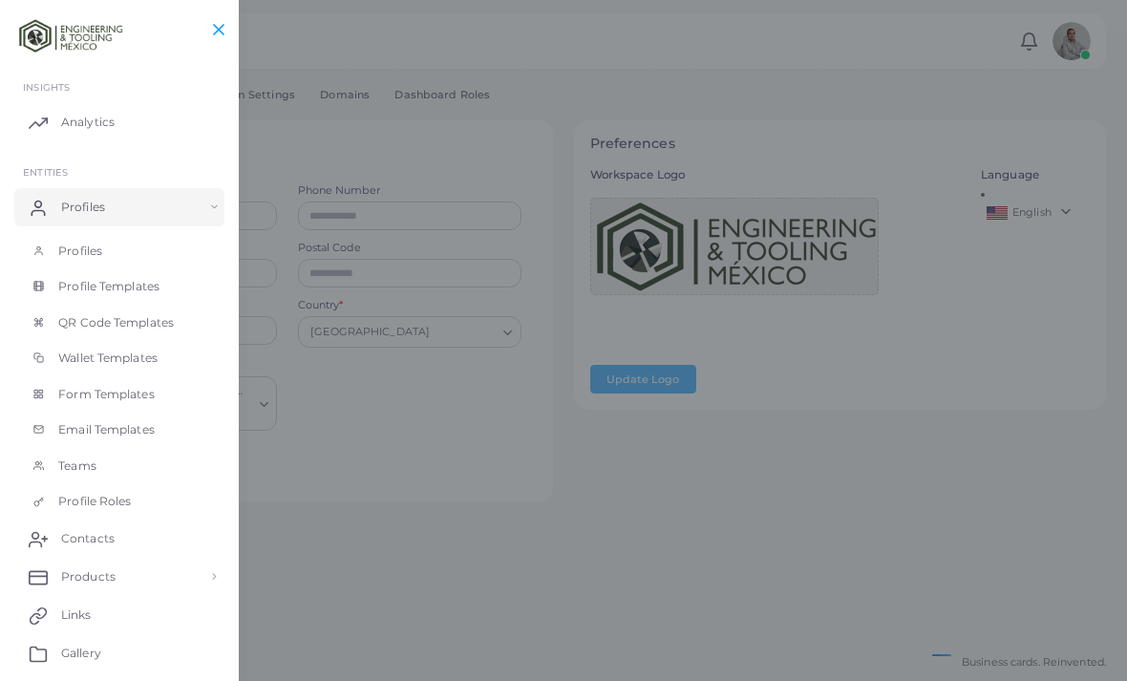
click at [74, 278] on span "Profile Templates" at bounding box center [108, 286] width 101 height 17
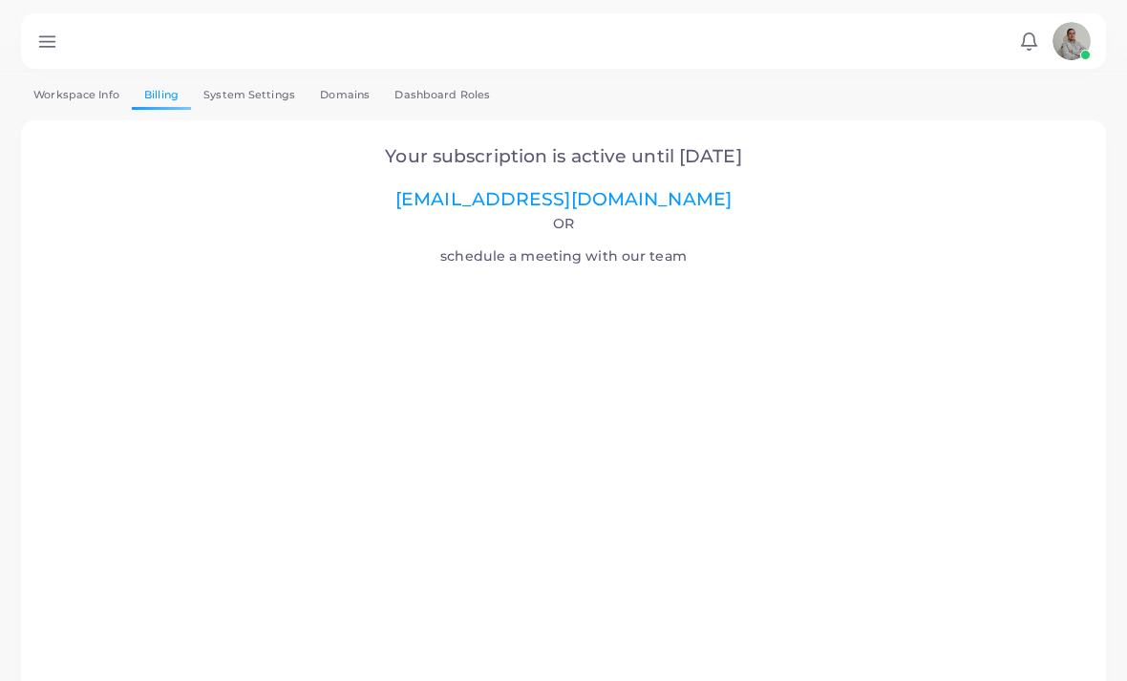
click at [48, 36] on line at bounding box center [46, 36] width 15 height 0
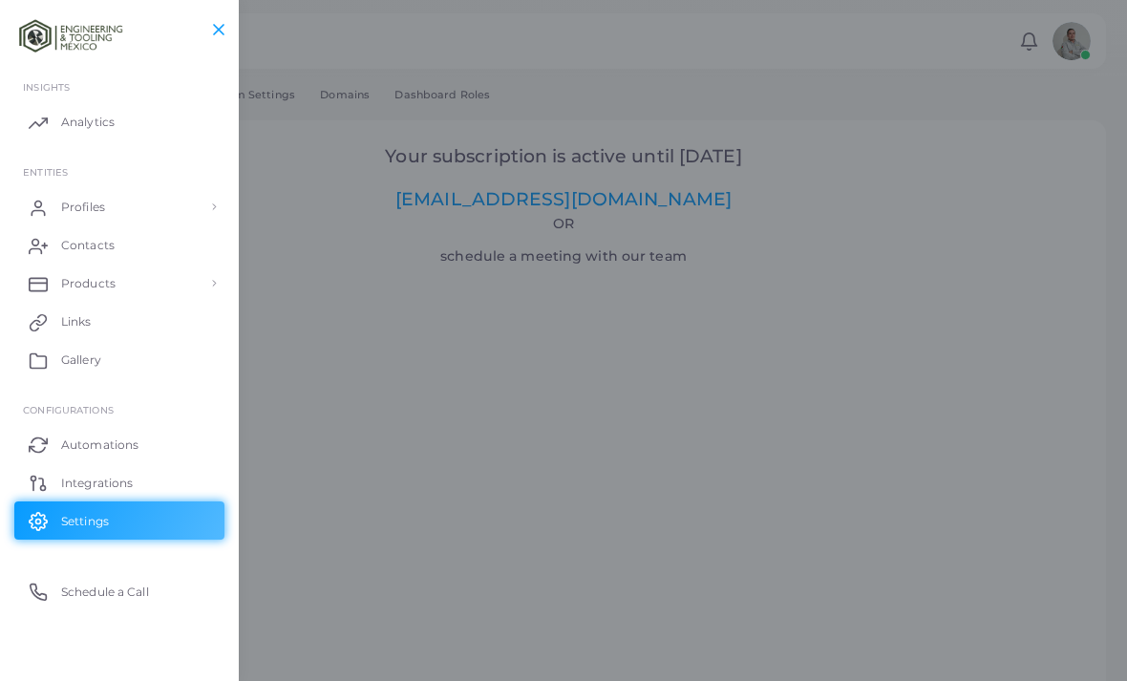
click at [69, 202] on span "Profiles" at bounding box center [83, 207] width 44 height 17
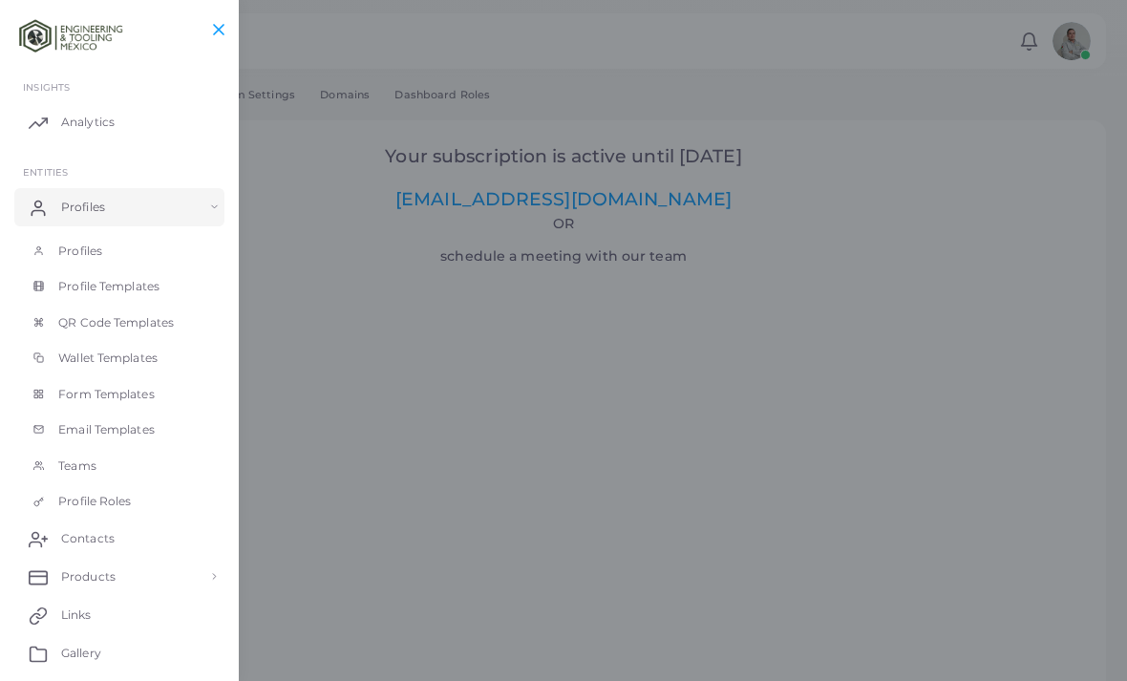
click at [219, 21] on icon at bounding box center [218, 29] width 19 height 19
